Goal: Information Seeking & Learning: Learn about a topic

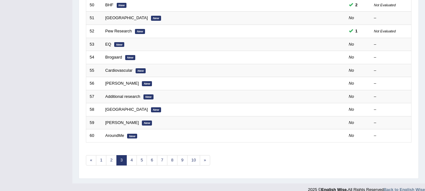
scroll to position [213, 0]
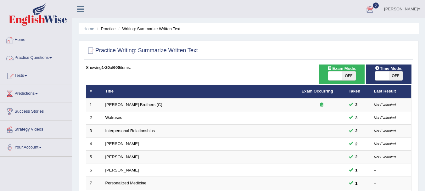
click at [43, 58] on link "Practice Questions" at bounding box center [36, 57] width 72 height 16
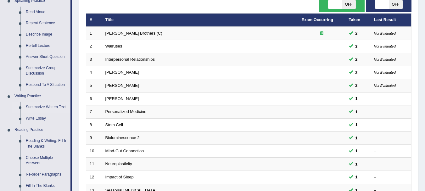
scroll to position [76, 0]
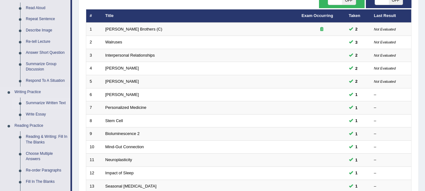
click at [40, 102] on link "Summarize Written Text" at bounding box center [47, 103] width 48 height 11
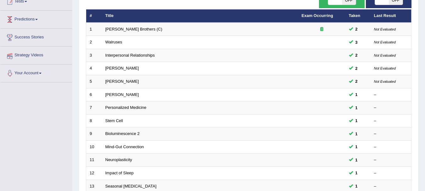
scroll to position [81, 0]
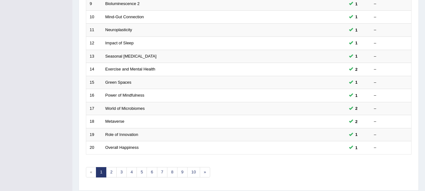
scroll to position [226, 0]
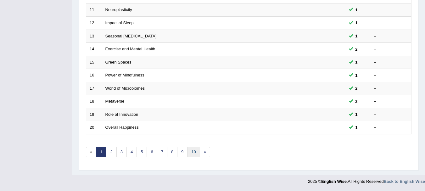
click at [191, 156] on link "10" at bounding box center [193, 152] width 13 height 10
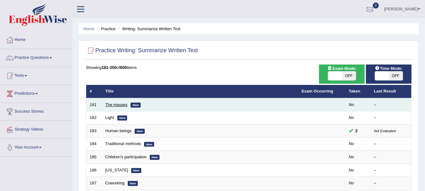
click at [121, 106] on link "The masses" at bounding box center [116, 104] width 22 height 5
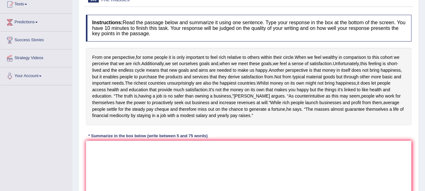
scroll to position [84, 0]
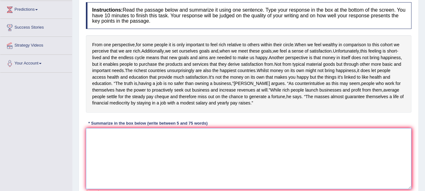
click at [107, 148] on textarea at bounding box center [249, 158] width 326 height 61
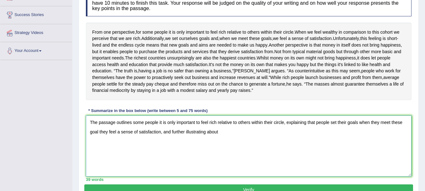
scroll to position [105, 0]
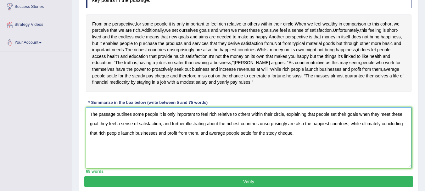
click at [278, 139] on textarea "The passage outlines some people it is only important to feel rich relative to …" at bounding box center [249, 137] width 326 height 61
type textarea "The passage outlines some people it is only important to feel rich relative to …"
click at [241, 187] on button "Verify" at bounding box center [248, 181] width 329 height 11
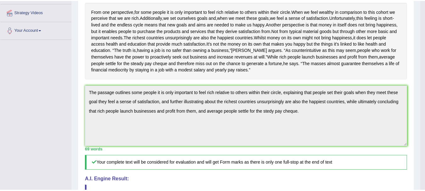
scroll to position [138, 0]
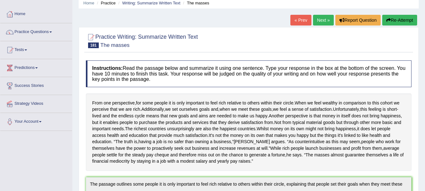
scroll to position [0, 0]
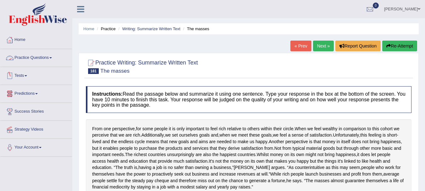
click at [46, 58] on link "Practice Questions" at bounding box center [36, 57] width 72 height 16
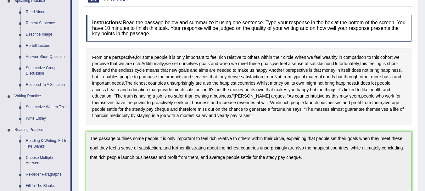
scroll to position [92, 0]
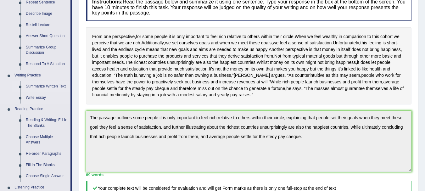
click at [34, 87] on link "Summarize Written Text" at bounding box center [47, 86] width 48 height 11
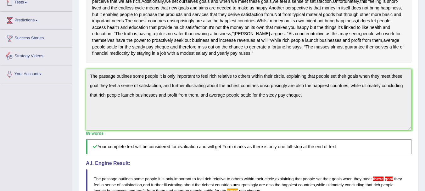
scroll to position [156, 0]
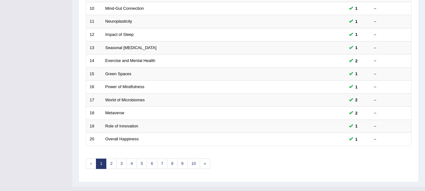
scroll to position [226, 0]
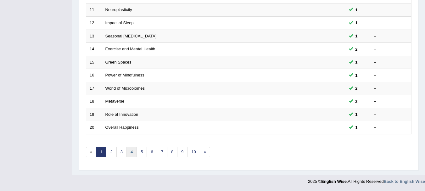
click at [132, 154] on link "4" at bounding box center [131, 152] width 10 height 10
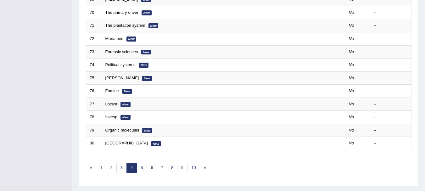
scroll to position [226, 0]
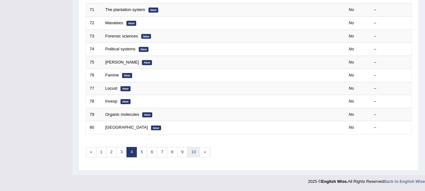
click at [190, 152] on link "10" at bounding box center [193, 152] width 13 height 10
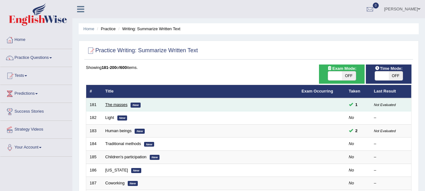
click at [122, 105] on link "The masses" at bounding box center [116, 104] width 22 height 5
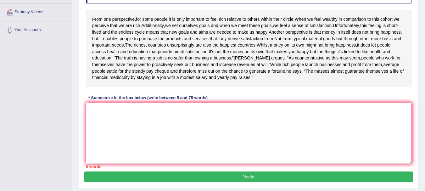
scroll to position [138, 0]
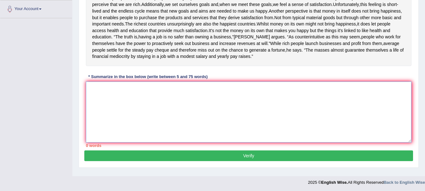
click at [155, 121] on textarea at bounding box center [249, 111] width 326 height 61
paste textarea "The passage outlines some people it is only important to feel rich relative to …"
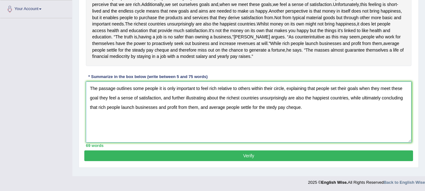
click at [403, 96] on textarea "The passage outlines some people it is only important to feel rich relative to …" at bounding box center [249, 111] width 326 height 61
click at [272, 115] on textarea "The passage outlines some people it is only important to feel rich relative to …" at bounding box center [249, 111] width 326 height 61
type textarea "The passage outlines some people it is only important to feel rich relative to …"
click at [255, 161] on button "Verify" at bounding box center [248, 155] width 329 height 11
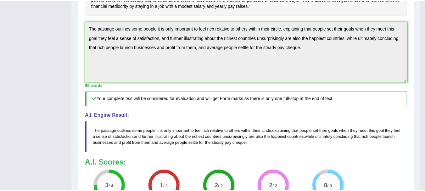
scroll to position [210, 0]
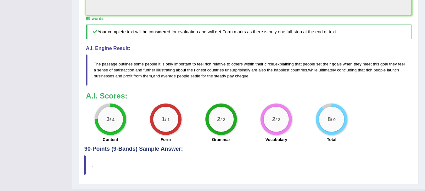
scroll to position [272, 0]
